Goal: Task Accomplishment & Management: Use online tool/utility

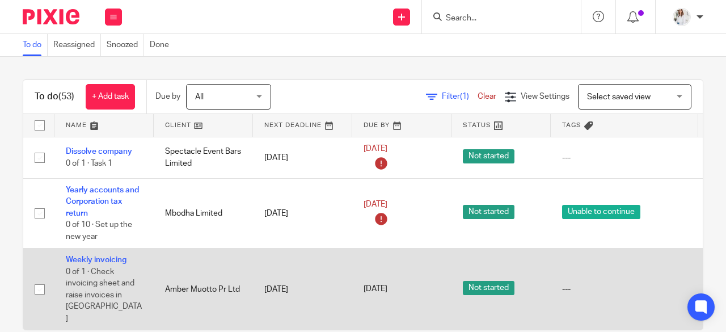
click at [113, 263] on td "Weekly invoicing 0 of 1 · Check invoicing sheet and raise invoices in Xero" at bounding box center [103, 289] width 99 height 82
click at [113, 259] on link "Weekly invoicing" at bounding box center [96, 260] width 61 height 8
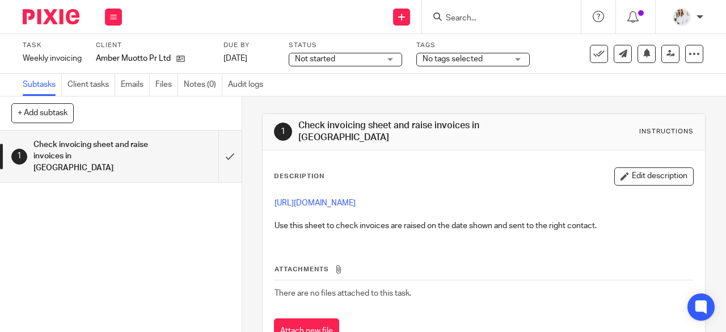
click at [400, 200] on p "[URL][DOMAIN_NAME]" at bounding box center [484, 202] width 419 height 11
click at [356, 199] on link "[URL][DOMAIN_NAME]" at bounding box center [315, 203] width 81 height 8
click at [590, 61] on button at bounding box center [599, 54] width 18 height 18
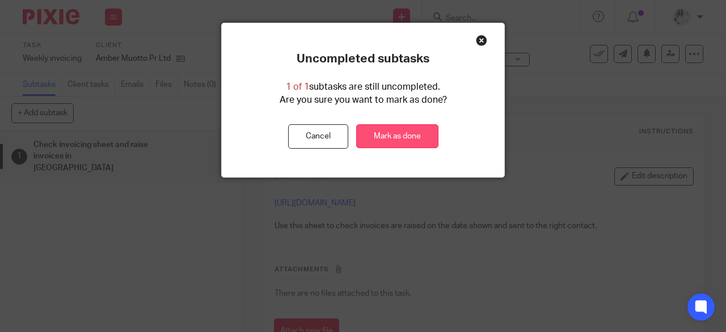
click at [400, 142] on link "Mark as done" at bounding box center [397, 136] width 82 height 24
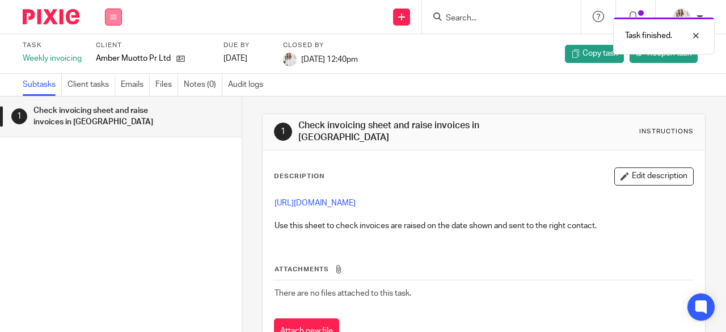
click at [113, 21] on button at bounding box center [113, 17] width 17 height 17
click at [105, 55] on link "Work" at bounding box center [108, 53] width 20 height 8
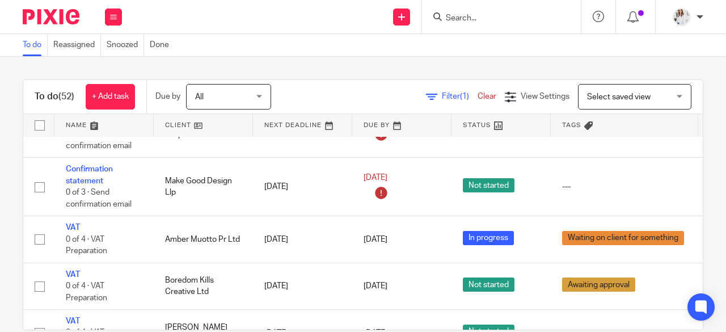
scroll to position [225, 0]
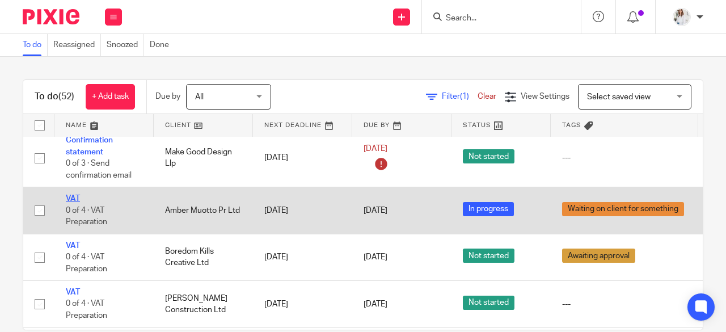
click at [74, 198] on link "VAT" at bounding box center [73, 199] width 14 height 8
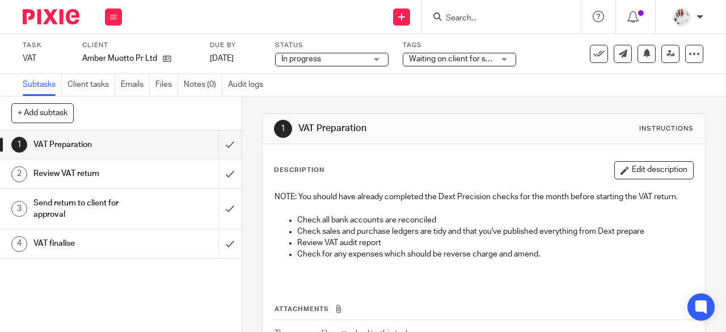
click at [478, 61] on span "Waiting on client for something" at bounding box center [464, 59] width 111 height 8
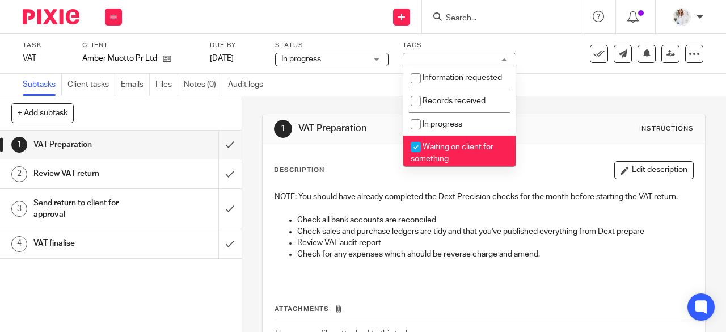
click at [432, 159] on span "Waiting on client for something" at bounding box center [452, 153] width 83 height 20
checkbox input "false"
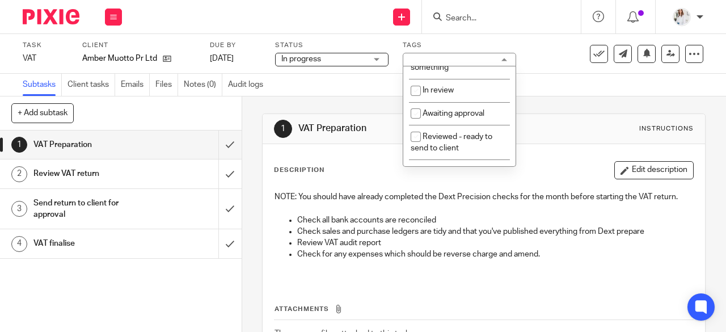
scroll to position [93, 0]
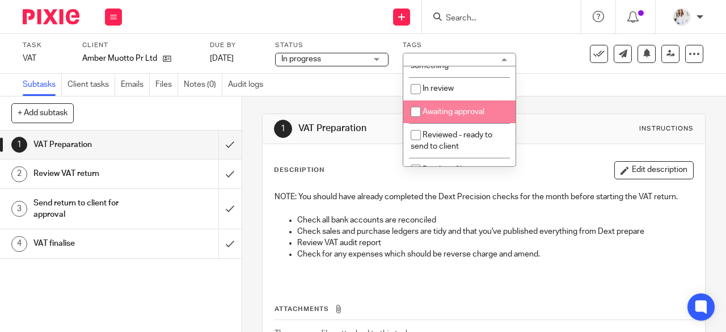
click at [458, 124] on li "Awaiting approval" at bounding box center [459, 111] width 112 height 23
checkbox input "true"
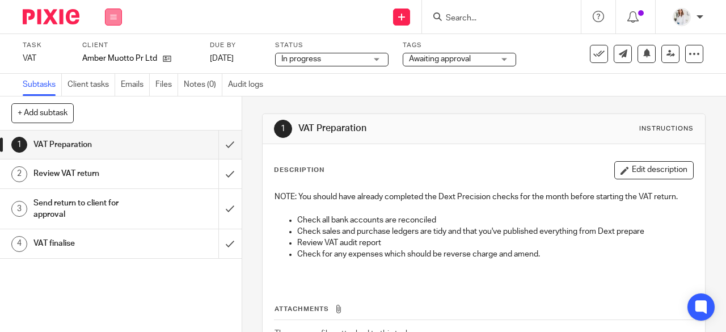
click at [116, 18] on icon at bounding box center [113, 17] width 7 height 7
click at [109, 53] on link "Work" at bounding box center [108, 53] width 20 height 8
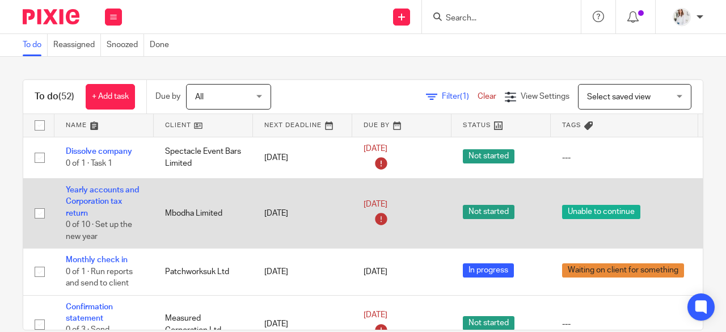
click at [488, 216] on span "Not started" at bounding box center [489, 212] width 52 height 14
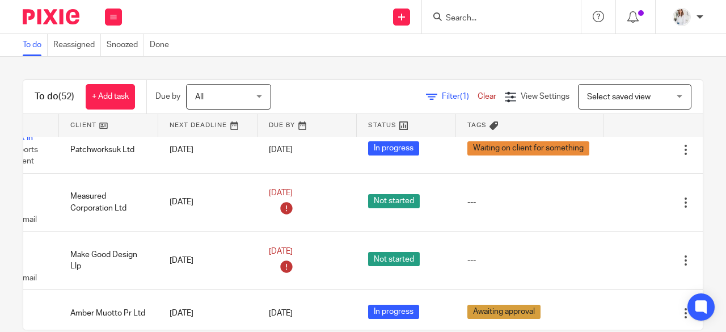
scroll to position [122, 120]
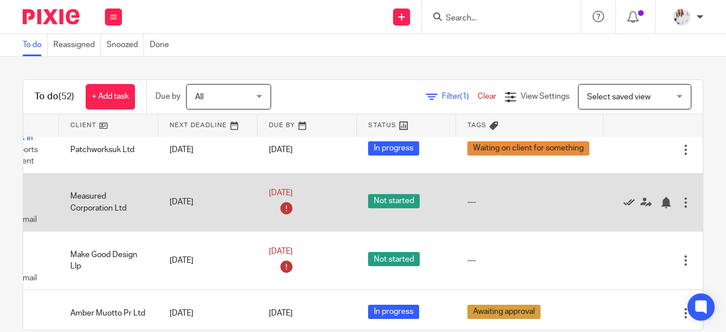
click at [623, 201] on icon at bounding box center [628, 202] width 11 height 11
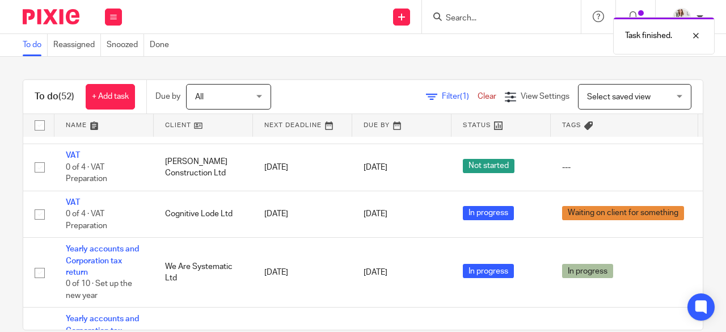
scroll to position [0, 0]
